Goal: Information Seeking & Learning: Learn about a topic

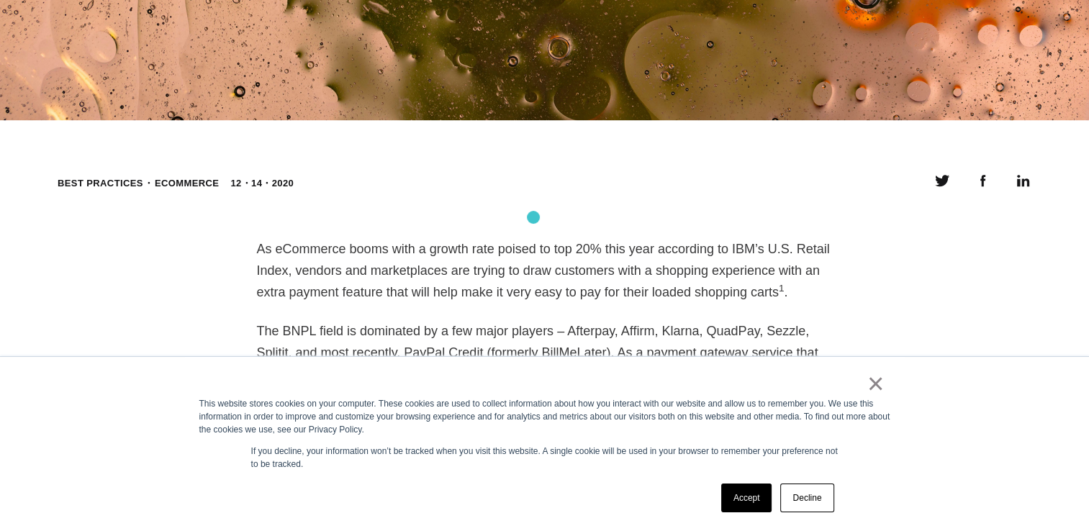
scroll to position [1029, 0]
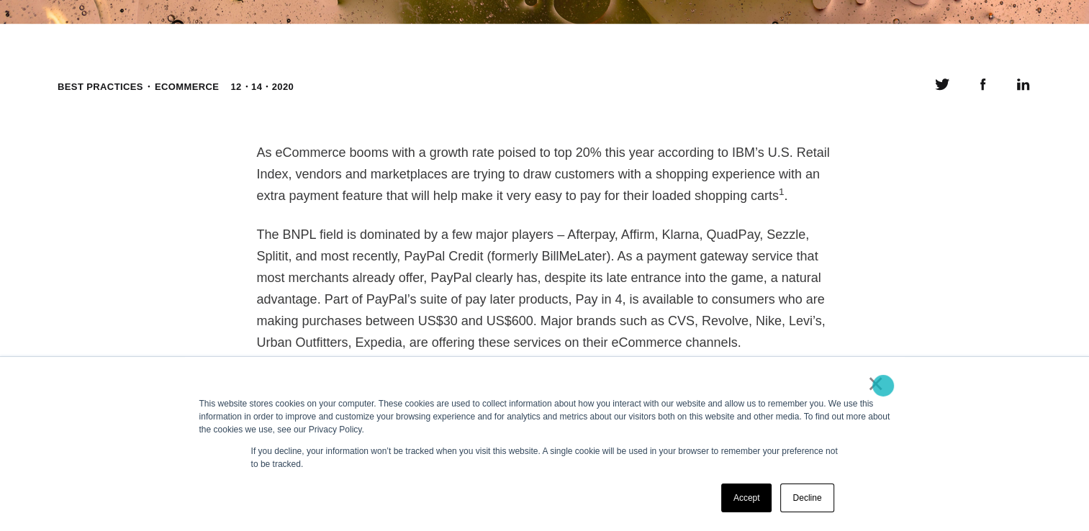
click at [883, 386] on link "×" at bounding box center [875, 383] width 17 height 13
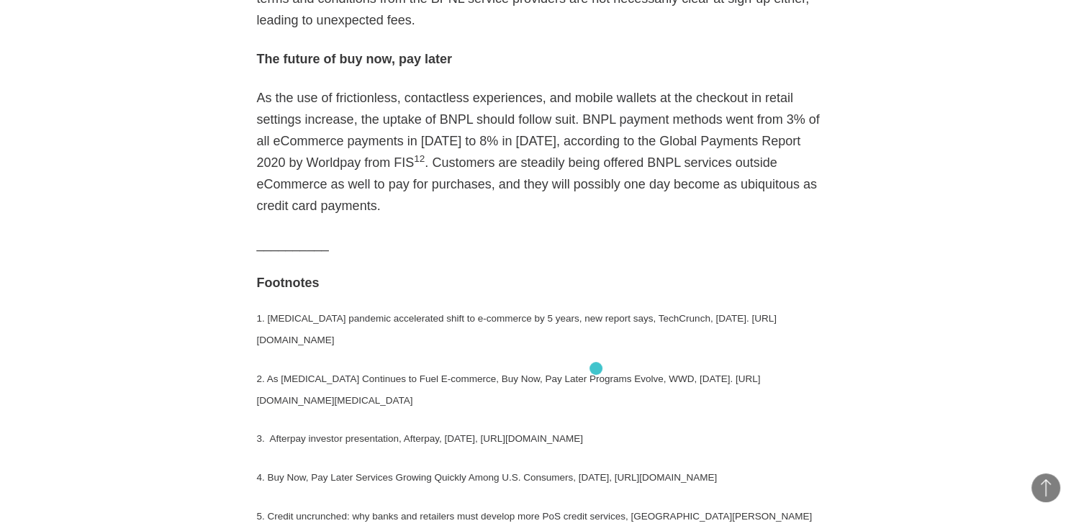
scroll to position [3126, 0]
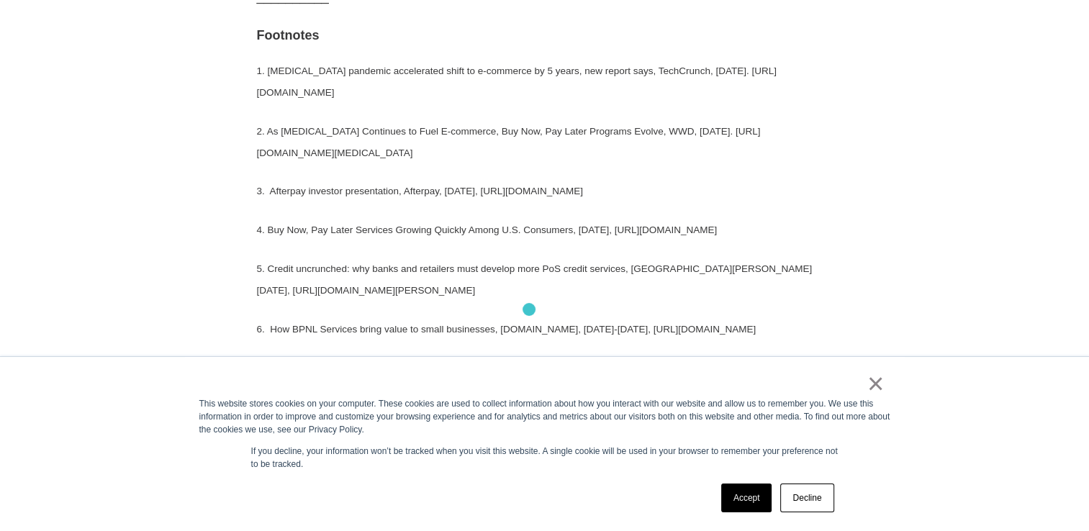
scroll to position [3459, 0]
click at [889, 385] on div "× This website stores cookies on your computer. These cookies are used to colle…" at bounding box center [545, 444] width 720 height 174
click at [877, 380] on link "×" at bounding box center [875, 383] width 17 height 13
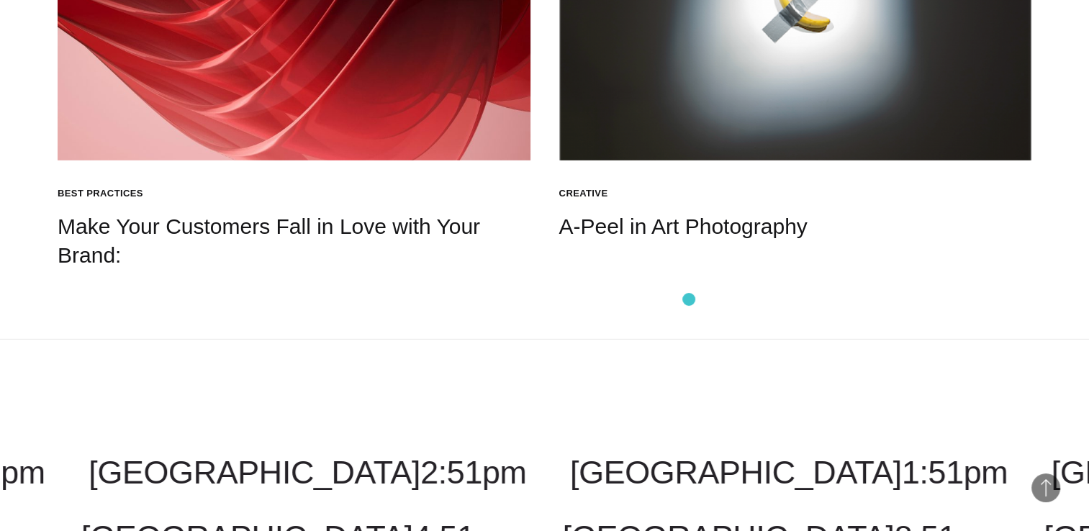
scroll to position [4354, 0]
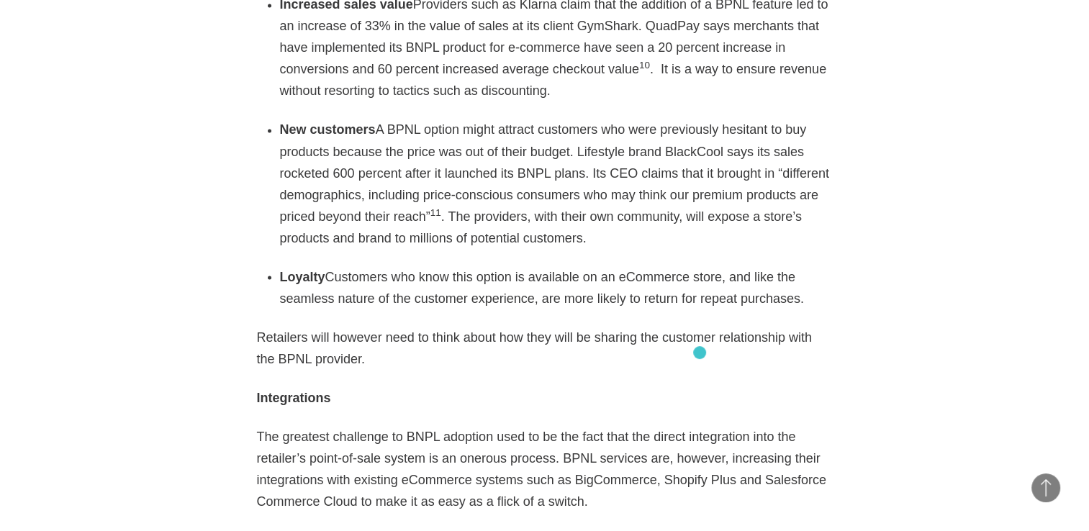
scroll to position [2641, 0]
